Goal: Information Seeking & Learning: Learn about a topic

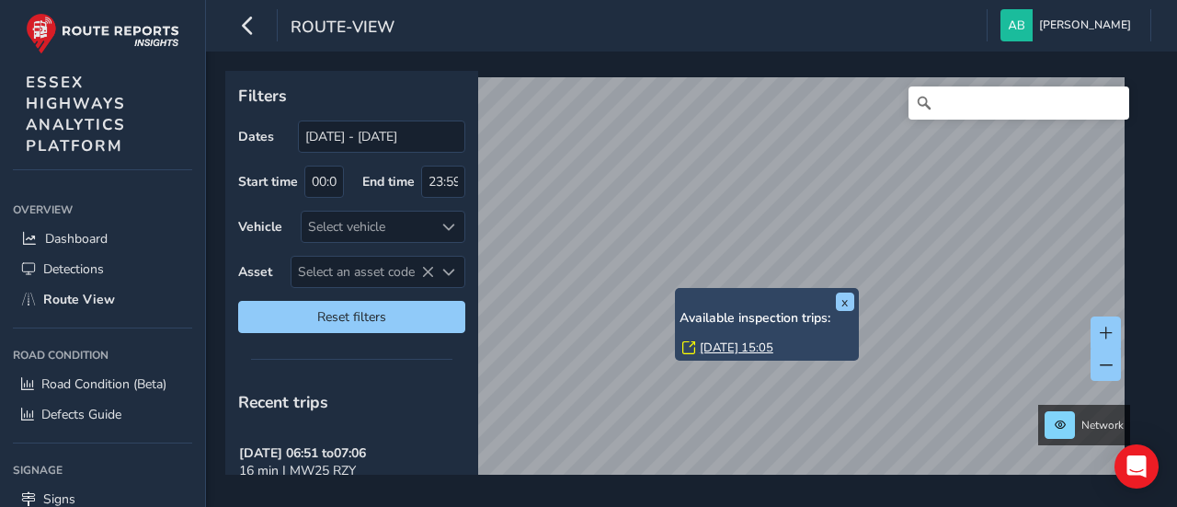
click at [710, 346] on link "[DATE] 15:05" at bounding box center [737, 347] width 74 height 17
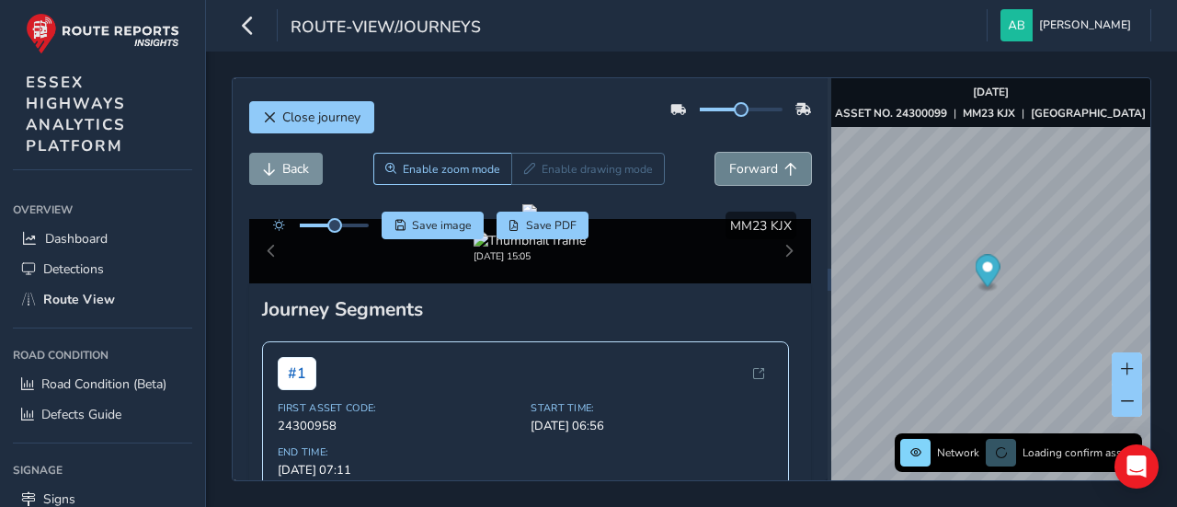
click at [747, 163] on span "Forward" at bounding box center [753, 168] width 49 height 17
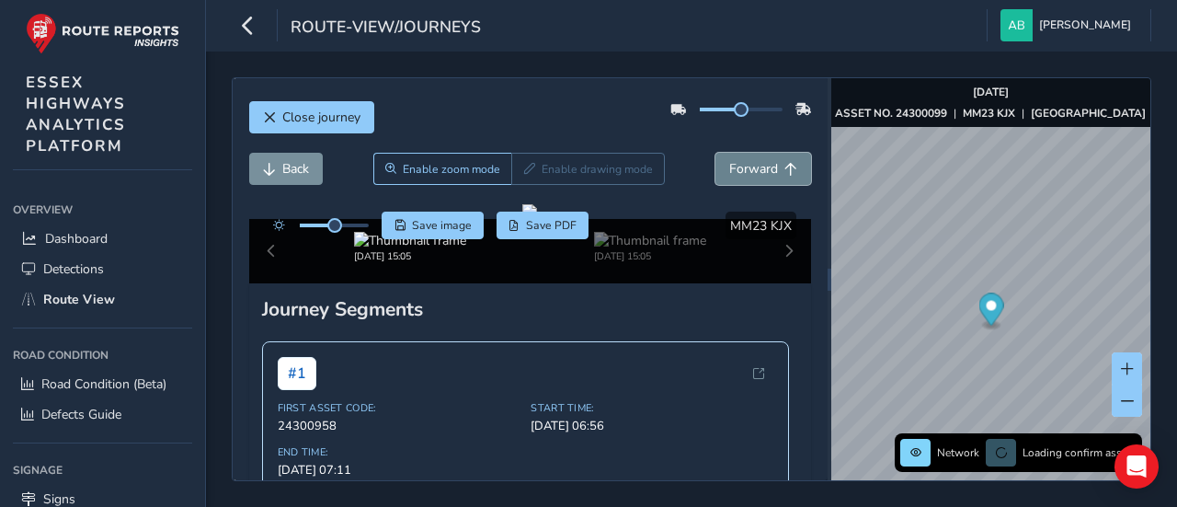
click at [747, 163] on span "Forward" at bounding box center [753, 168] width 49 height 17
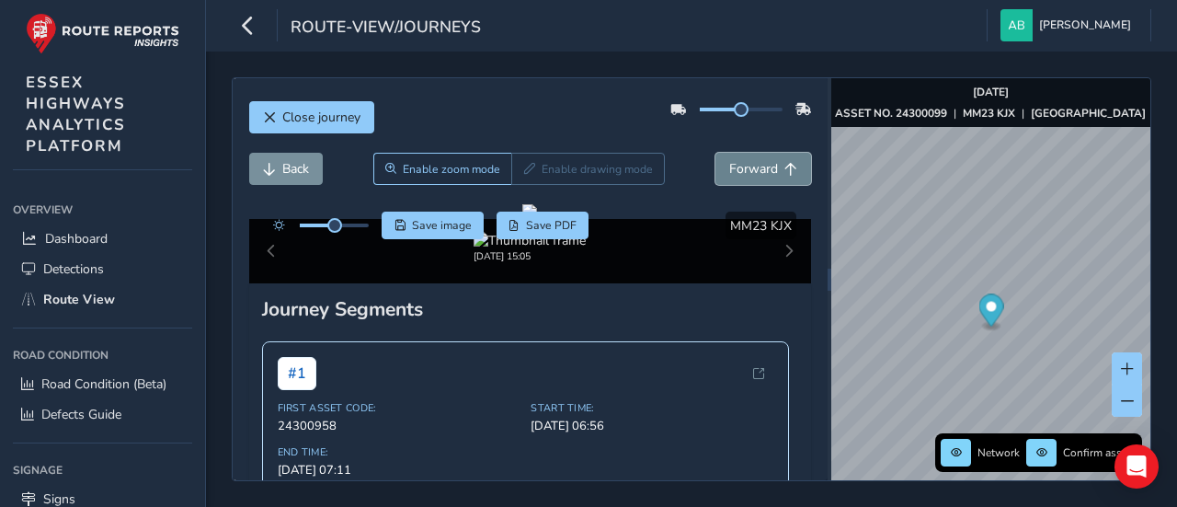
click at [747, 163] on span "Forward" at bounding box center [753, 168] width 49 height 17
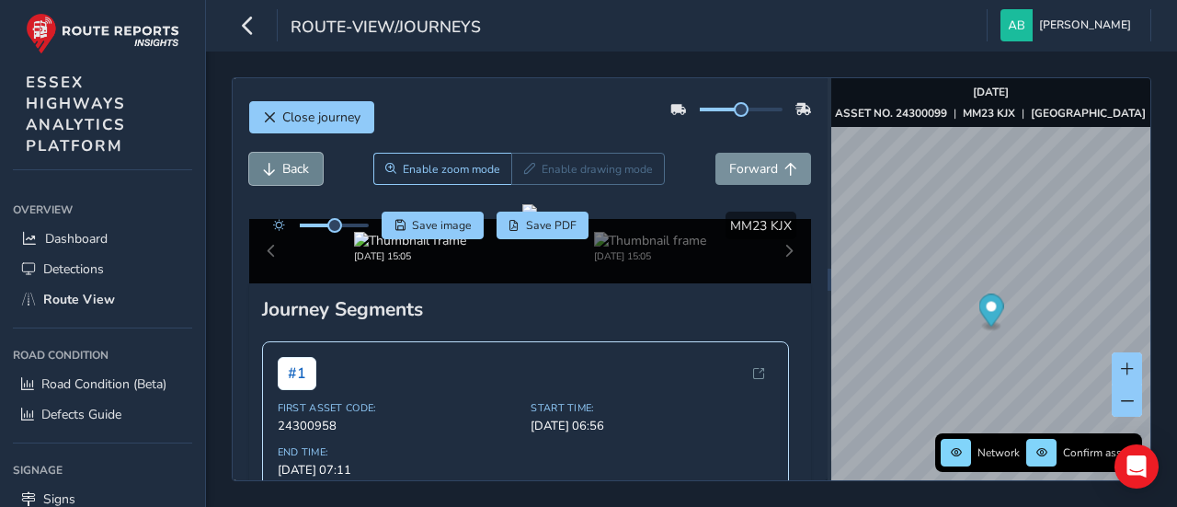
click at [289, 166] on span "Back" at bounding box center [295, 168] width 27 height 17
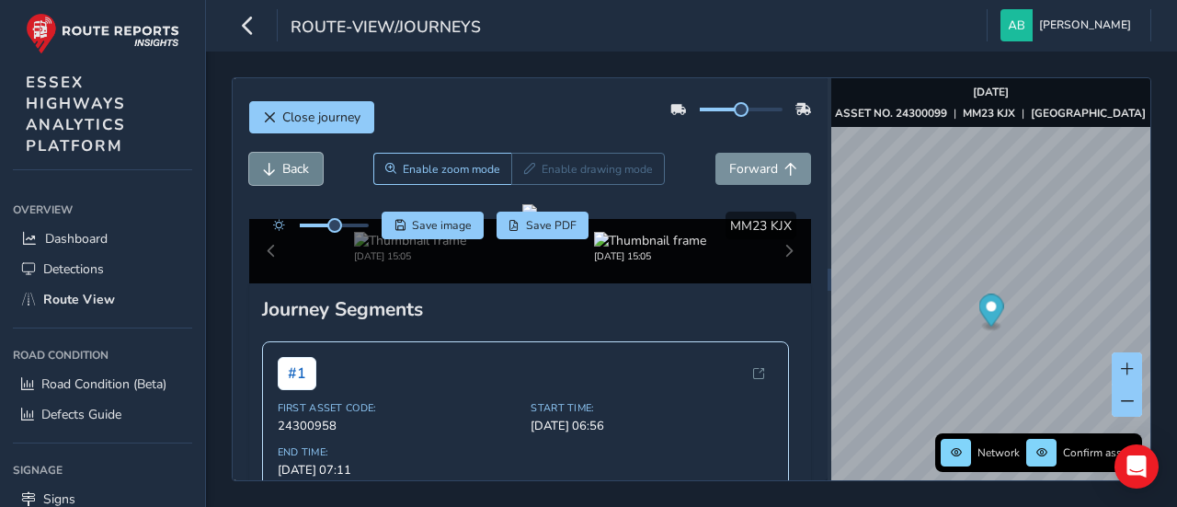
click at [289, 166] on span "Back" at bounding box center [295, 168] width 27 height 17
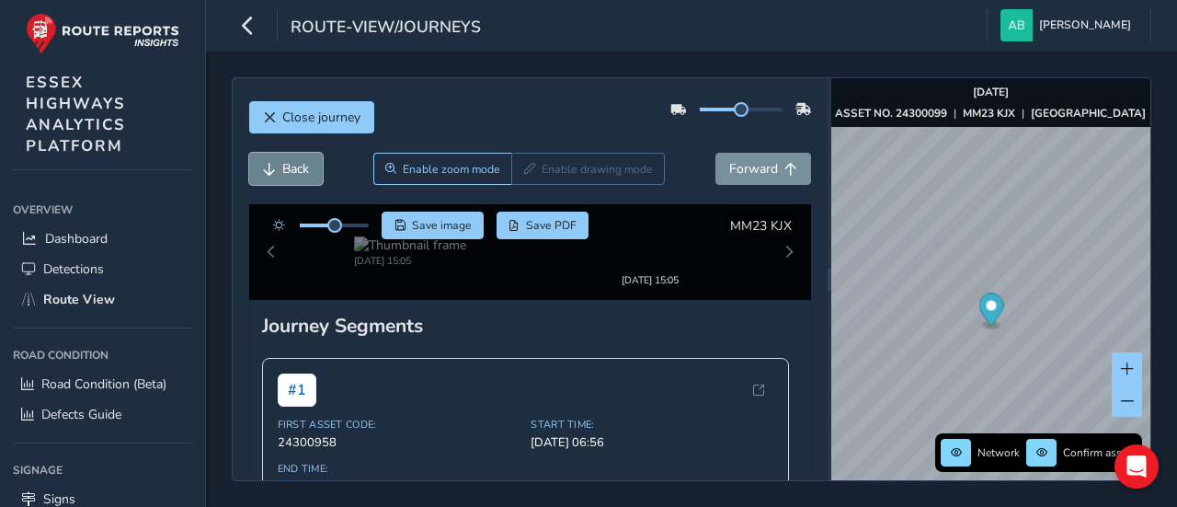
click at [289, 166] on span "Back" at bounding box center [295, 168] width 27 height 17
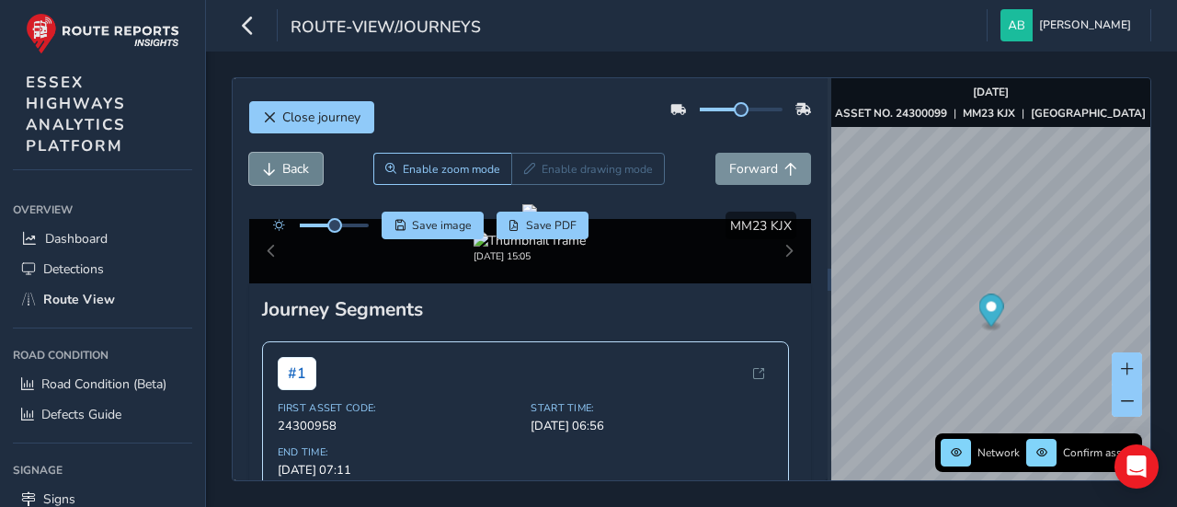
click at [300, 173] on span "Back" at bounding box center [295, 168] width 27 height 17
click at [751, 167] on span "Forward" at bounding box center [753, 168] width 49 height 17
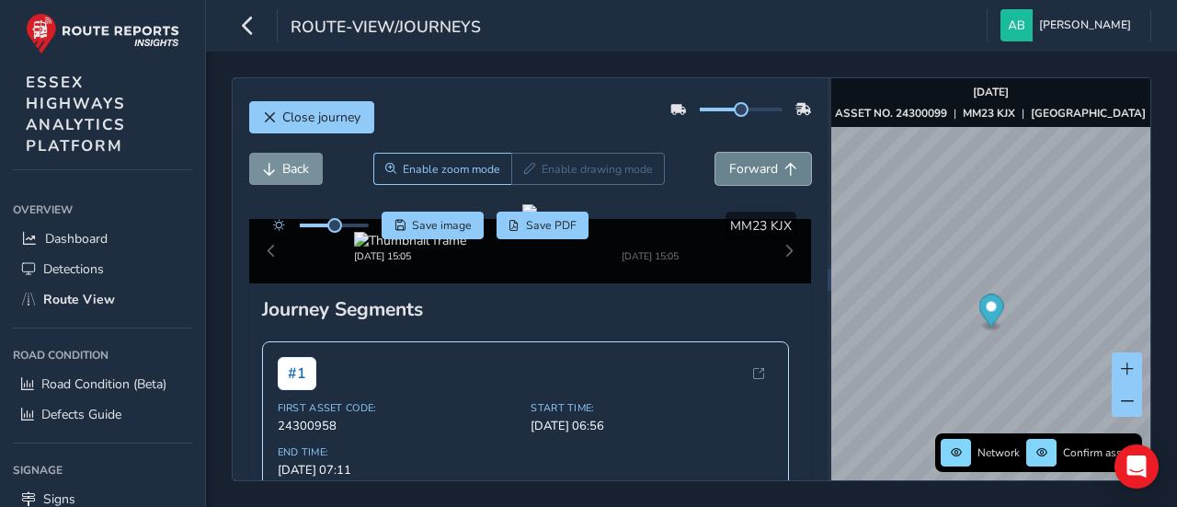
click at [751, 167] on span "Forward" at bounding box center [753, 168] width 49 height 17
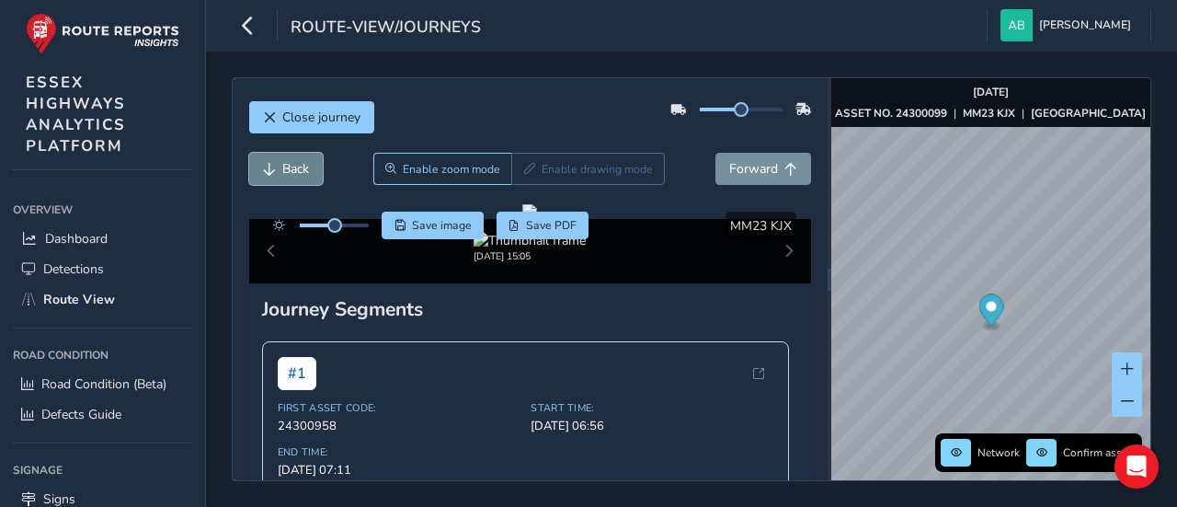
click at [309, 164] on button "Back" at bounding box center [286, 169] width 74 height 32
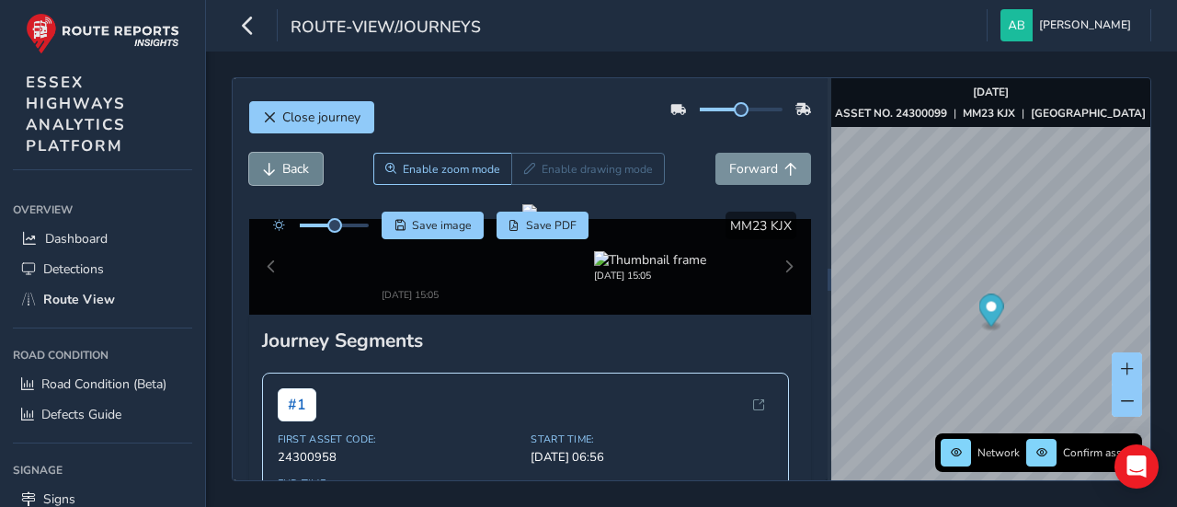
click at [309, 164] on button "Back" at bounding box center [286, 169] width 74 height 32
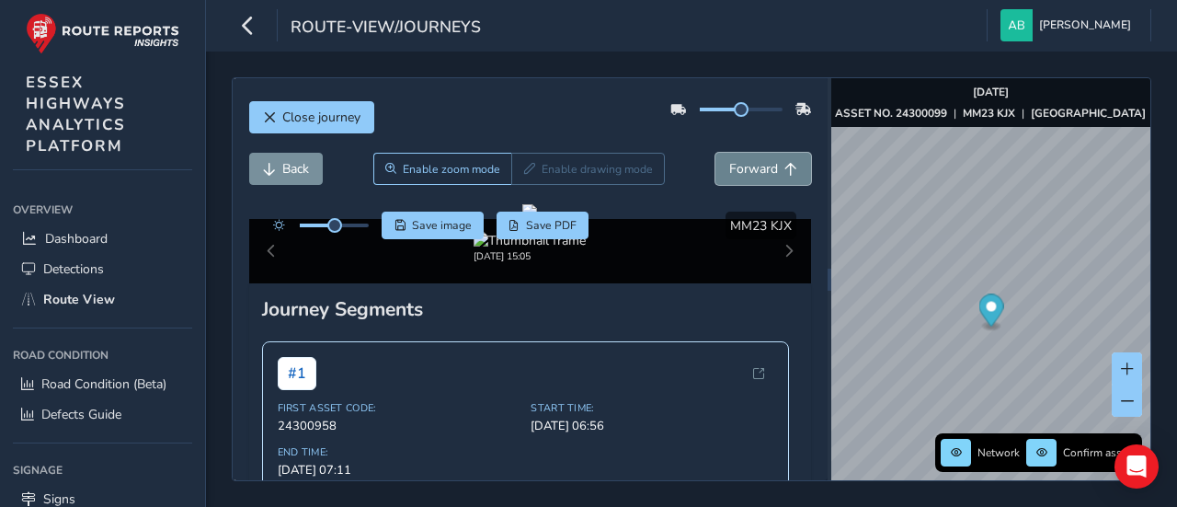
click at [761, 162] on span "Forward" at bounding box center [753, 168] width 49 height 17
click at [296, 165] on span "Back" at bounding box center [295, 168] width 27 height 17
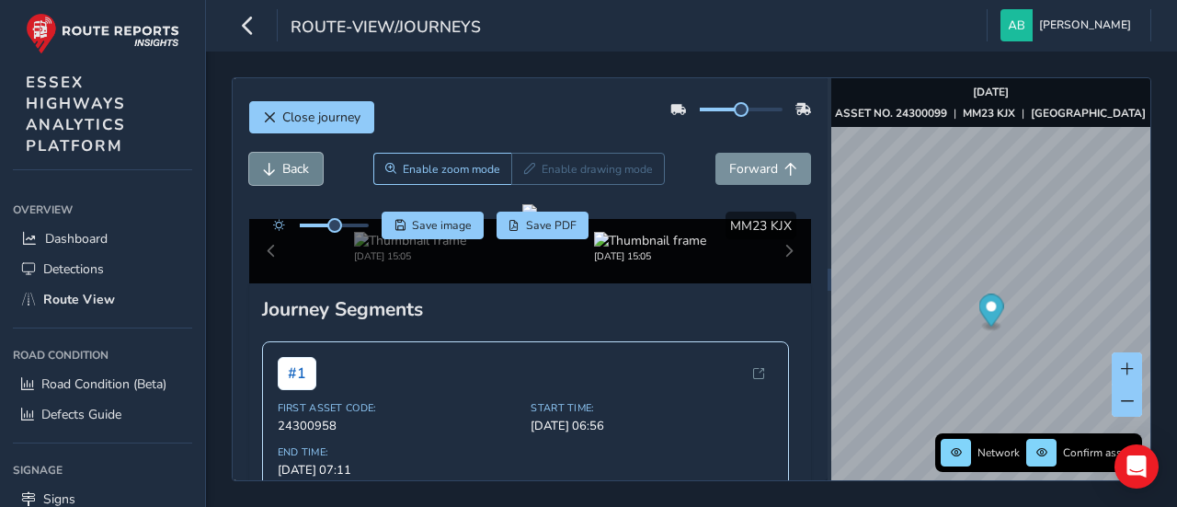
click at [296, 165] on span "Back" at bounding box center [295, 168] width 27 height 17
